Goal: Task Accomplishment & Management: Use online tool/utility

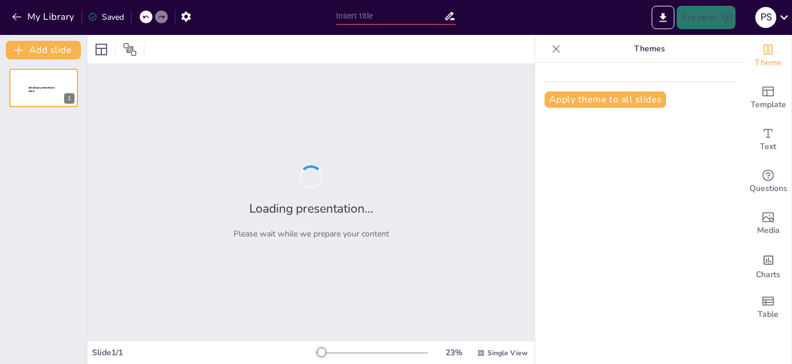
type input "New Sendsteps"
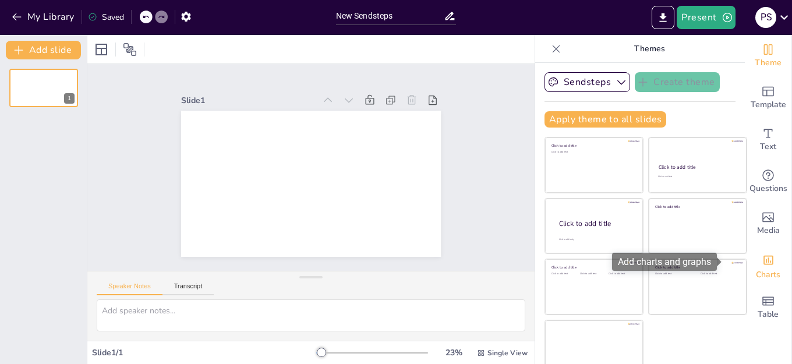
scroll to position [12, 0]
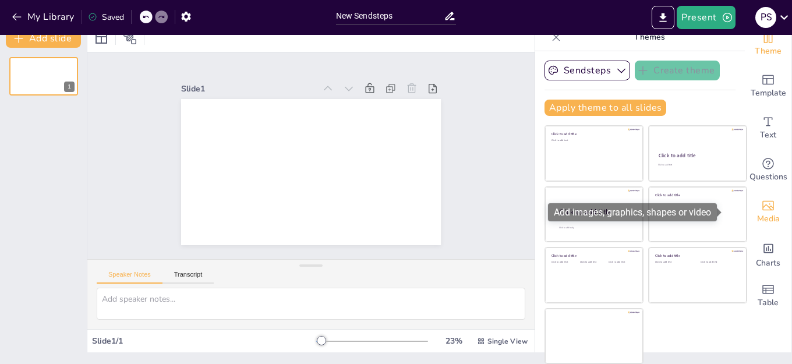
click at [763, 206] on icon "Add images, graphics, shapes or video" at bounding box center [769, 206] width 12 height 10
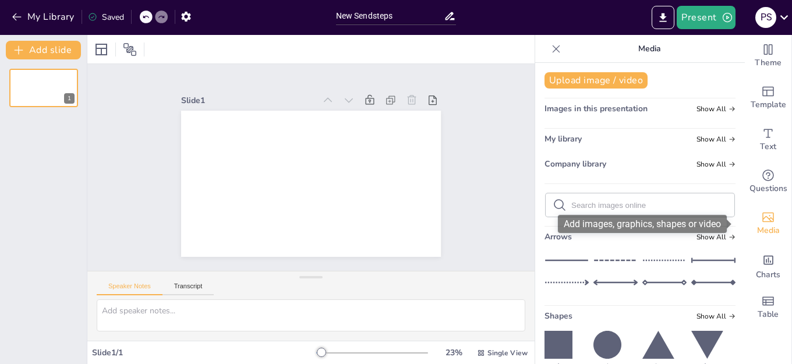
scroll to position [0, 0]
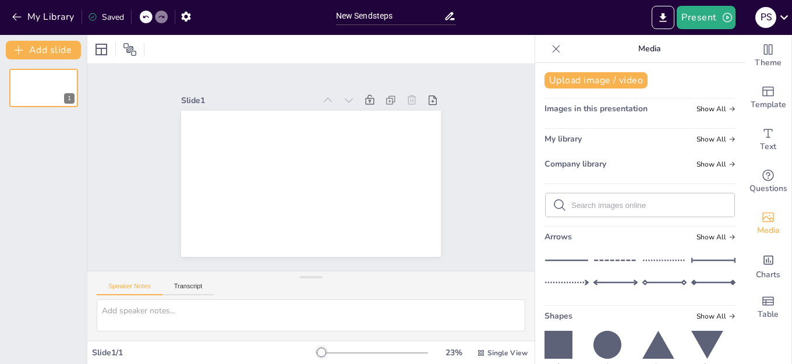
click at [596, 205] on input "text" at bounding box center [650, 205] width 156 height 9
type input "Niños en la escuela. Fotos reales"
click at [551, 48] on icon at bounding box center [557, 49] width 12 height 12
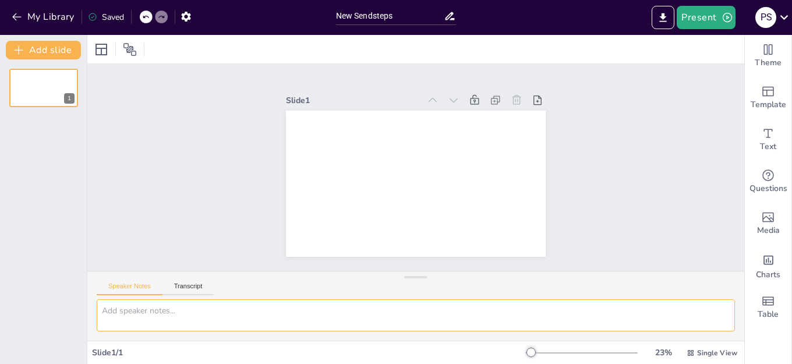
paste textarea "18. Mi Voz en Grupo: Dialogando y Decidiendo en Grupo"
click at [49, 79] on icon at bounding box center [51, 78] width 7 height 7
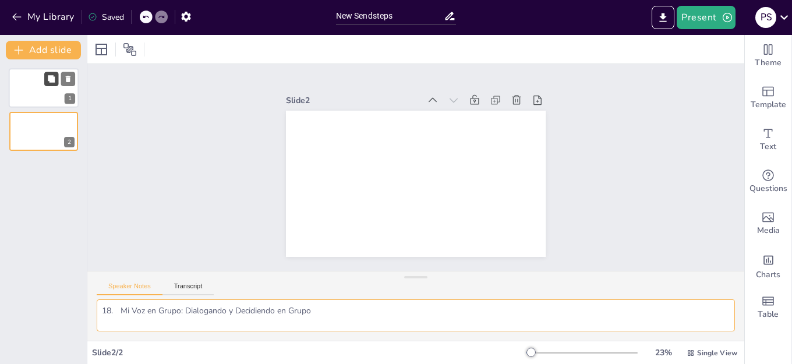
click at [49, 79] on icon at bounding box center [51, 78] width 7 height 7
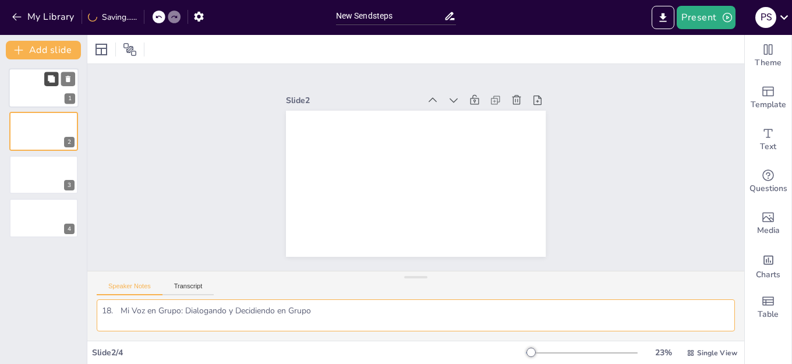
click at [49, 79] on icon at bounding box center [51, 78] width 7 height 7
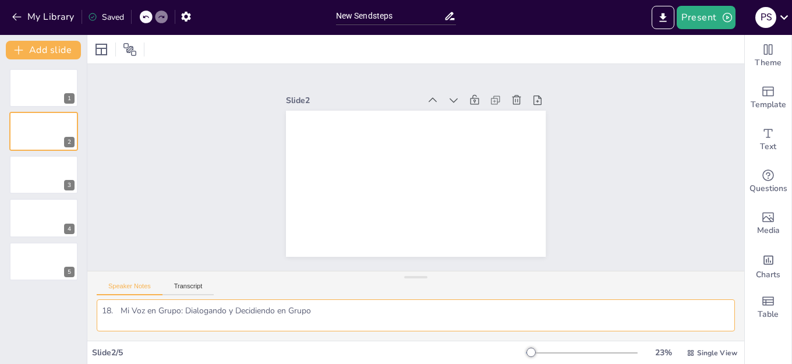
drag, startPoint x: 329, startPoint y: 315, endPoint x: 98, endPoint y: 315, distance: 230.7
click at [98, 315] on textarea "18. Mi Voz en Grupo: Dialogando y Decidiendo en Grupo" at bounding box center [416, 315] width 639 height 32
paste textarea "Apoyos del funcionamiento ejecutivo para estudiantes neurodivergentes"
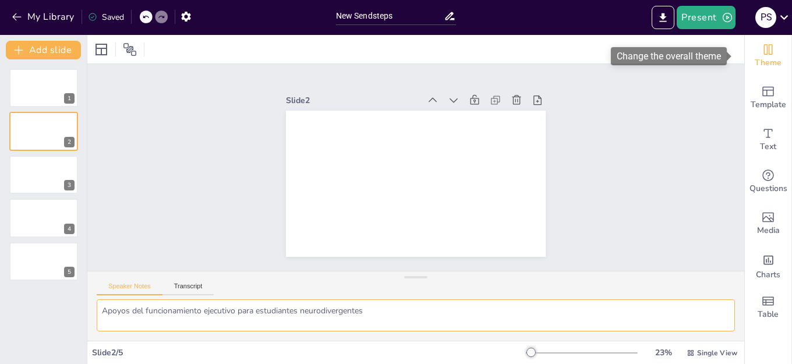
type textarea "Apoyos del funcionamiento ejecutivo para estudiantes neurodivergentes"
click at [764, 54] on icon "Change the overall theme" at bounding box center [768, 49] width 9 height 10
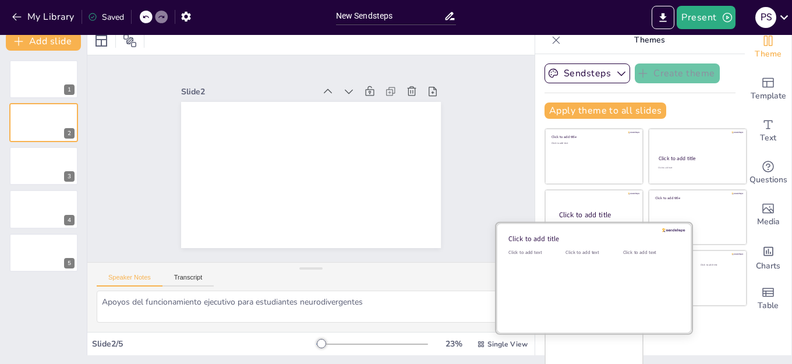
scroll to position [12, 0]
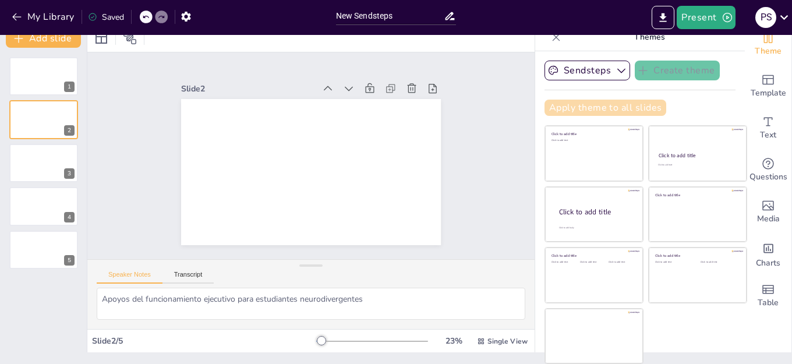
click at [607, 103] on button "Apply theme to all slides" at bounding box center [606, 108] width 122 height 16
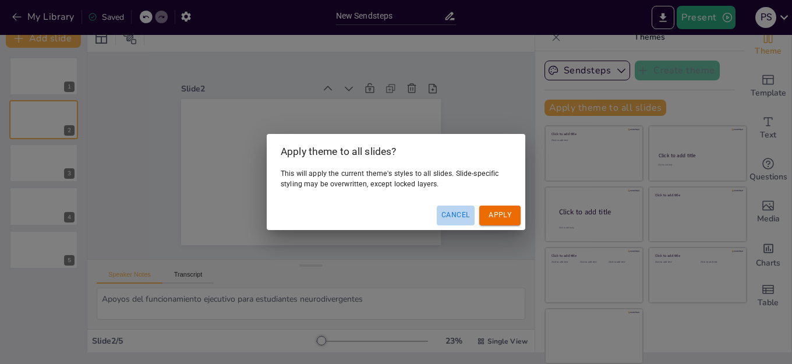
click at [451, 210] on button "Cancel" at bounding box center [456, 215] width 38 height 19
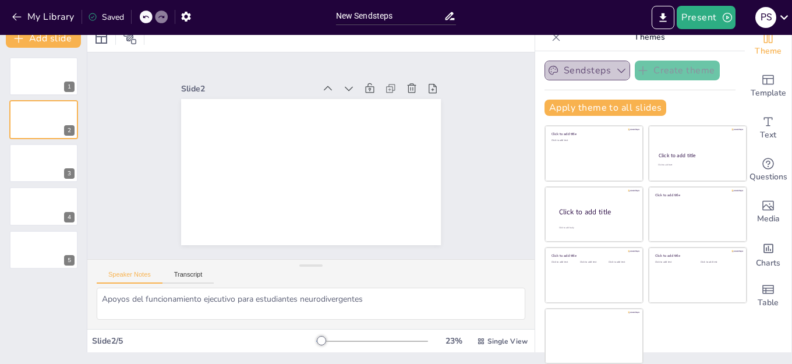
click at [618, 72] on icon "button" at bounding box center [622, 71] width 8 height 5
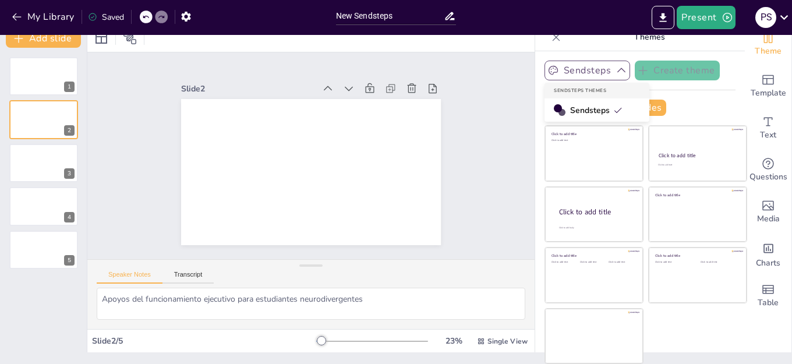
click at [570, 112] on span "Sendsteps" at bounding box center [596, 110] width 52 height 11
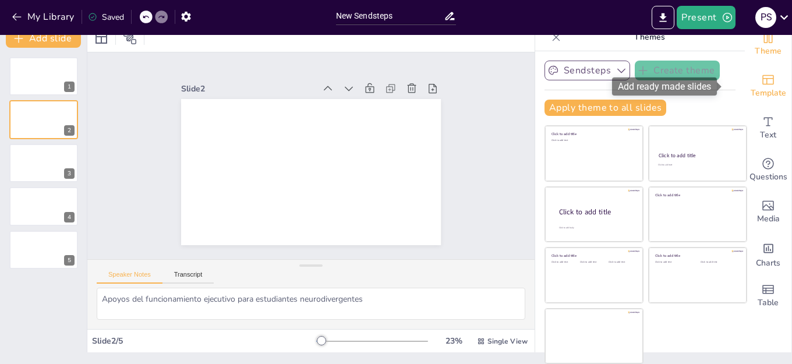
click at [762, 80] on icon "Add ready made slides" at bounding box center [769, 80] width 14 height 14
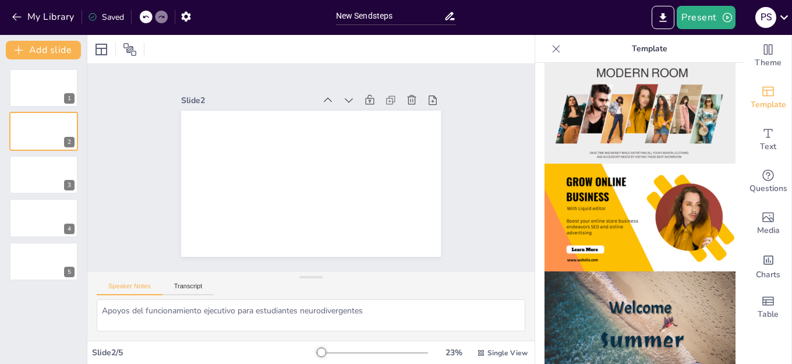
scroll to position [194, 0]
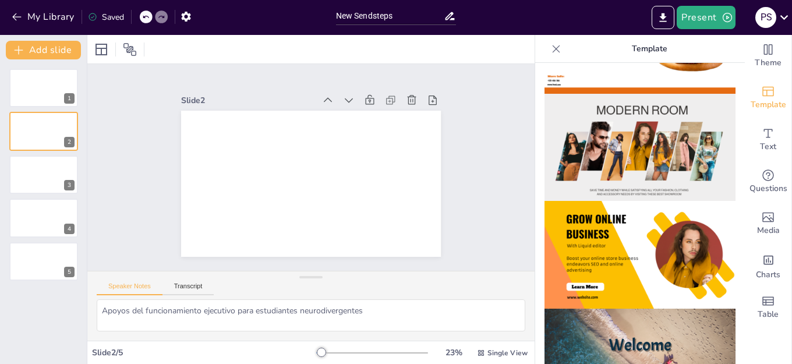
click at [629, 285] on img at bounding box center [640, 255] width 191 height 108
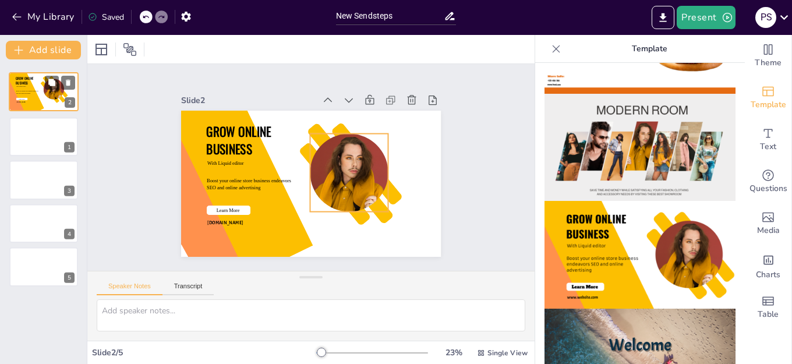
drag, startPoint x: 52, startPoint y: 139, endPoint x: 51, endPoint y: 94, distance: 44.9
click at [51, 72] on div "GROW ONLINE BUSINESS With Liquid editor Boost your online store business endeav…" at bounding box center [43, 72] width 69 height 0
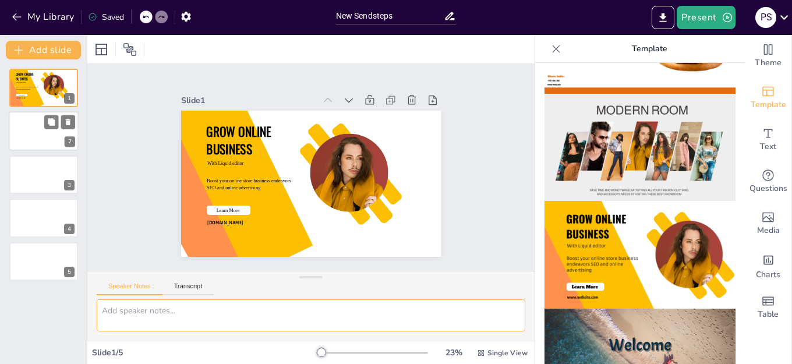
paste textarea "Apoyos del funcionamiento ejecutivo para estudiantes neurodivergentes"
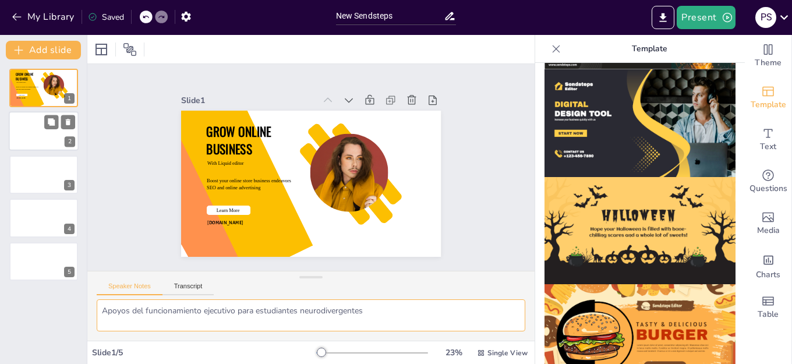
scroll to position [1188, 0]
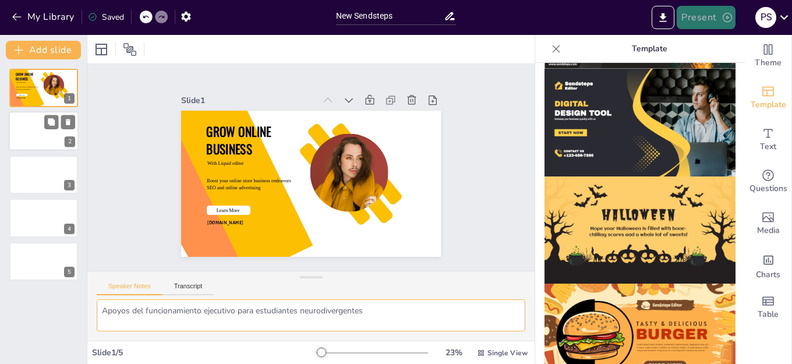
type textarea "Apoyos del funcionamiento ejecutivo para estudiantes neurodivergentes"
click at [710, 16] on button "Present" at bounding box center [706, 17] width 58 height 23
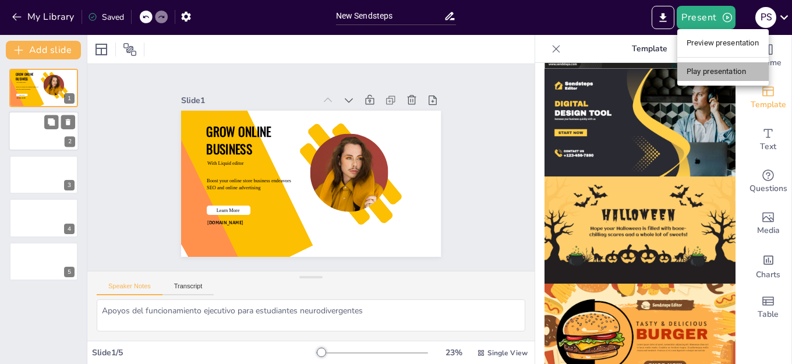
click at [715, 73] on li "Play presentation" at bounding box center [723, 71] width 91 height 19
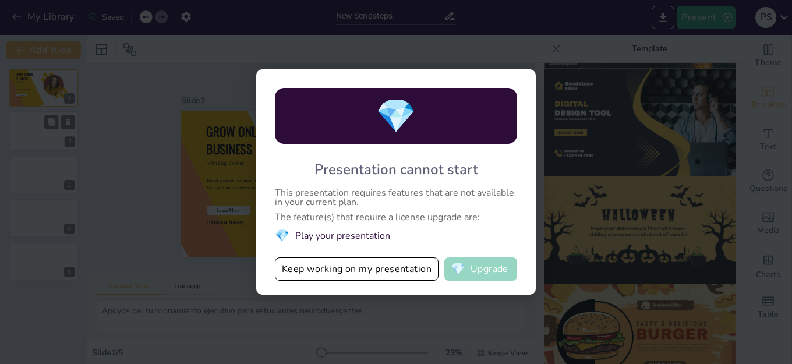
click at [486, 273] on button "💎 Upgrade" at bounding box center [481, 269] width 73 height 23
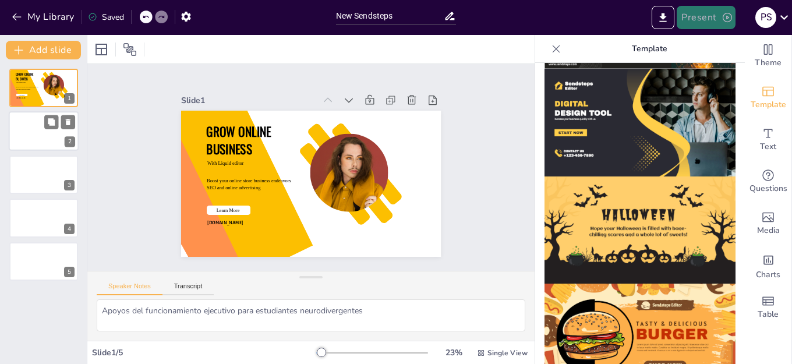
click at [698, 13] on button "Present" at bounding box center [706, 17] width 58 height 23
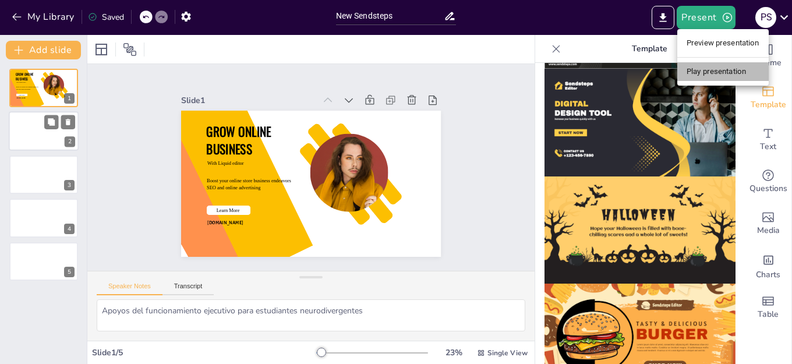
click at [704, 66] on li "Play presentation" at bounding box center [723, 71] width 91 height 19
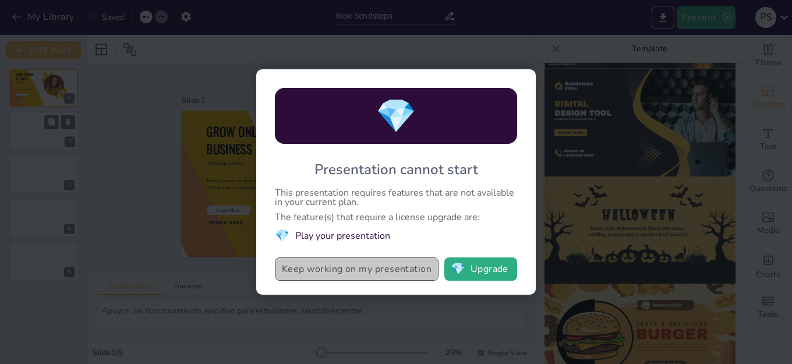
click at [336, 272] on button "Keep working on my presentation" at bounding box center [357, 269] width 164 height 23
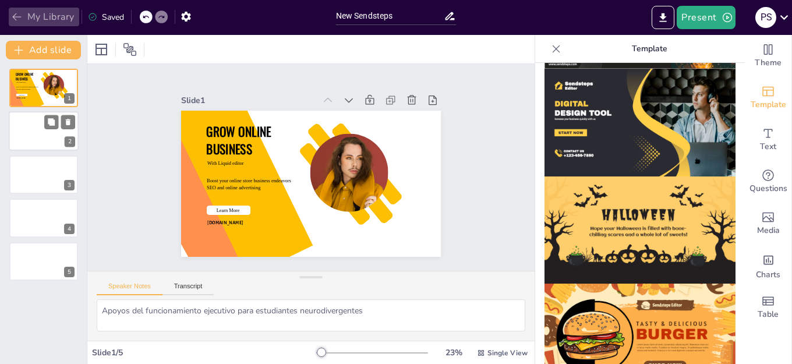
click at [15, 19] on icon "button" at bounding box center [16, 17] width 9 height 8
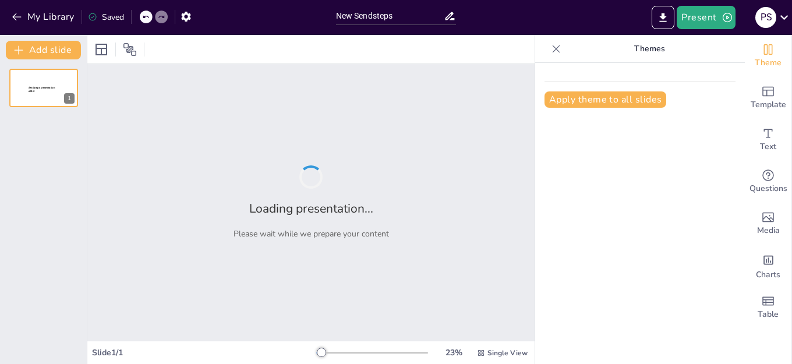
type input "New Sendsteps"
